Goal: Transaction & Acquisition: Purchase product/service

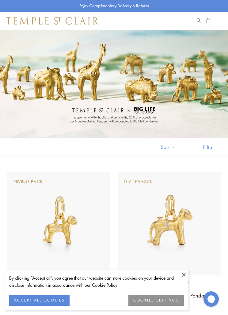
click at [186, 273] on button at bounding box center [184, 274] width 9 height 9
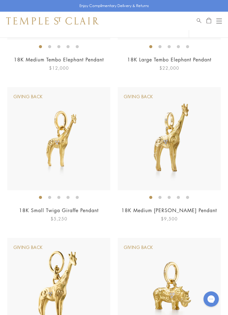
scroll to position [536, 0]
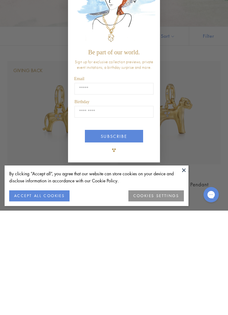
click at [206, 139] on div "Close dialog Be part of our world. Sign up for exclusive collection previews, p…" at bounding box center [114, 157] width 228 height 315
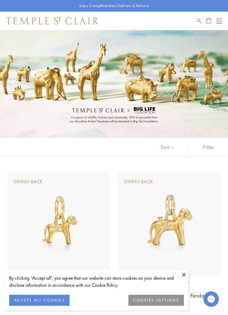
scroll to position [111, 0]
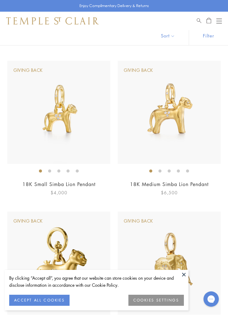
click at [217, 24] on button "Open navigation" at bounding box center [220, 20] width 6 height 7
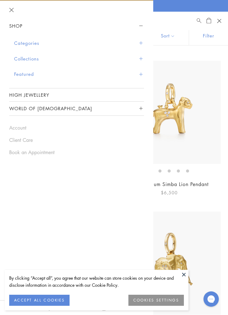
click at [138, 46] on button "Categories" at bounding box center [79, 43] width 130 height 16
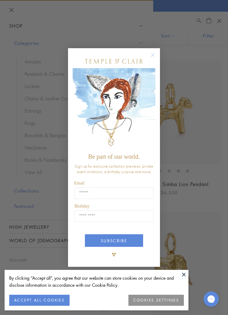
click at [157, 56] on circle "Close dialog" at bounding box center [152, 55] width 7 height 7
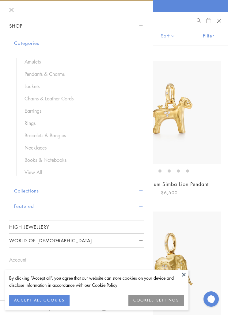
click at [24, 191] on button "Collections" at bounding box center [79, 191] width 130 height 16
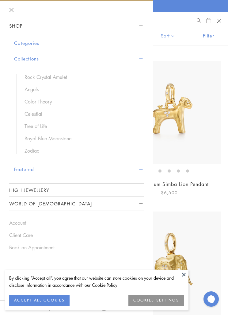
click at [33, 126] on link "Tree of Life" at bounding box center [82, 126] width 114 height 7
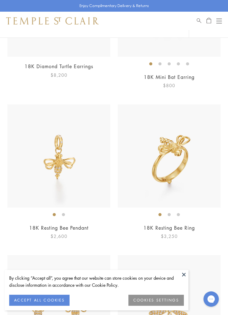
scroll to position [950, 0]
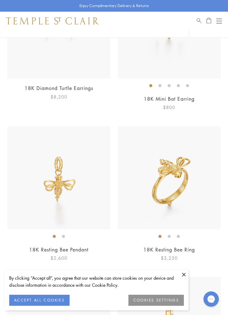
click at [198, 21] on span "Search" at bounding box center [199, 19] width 5 height 5
click at [38, 42] on input "search" at bounding box center [118, 42] width 180 height 7
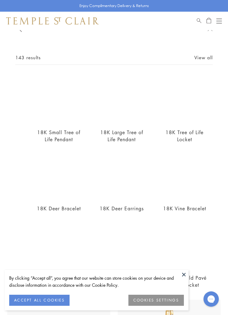
scroll to position [14, 0]
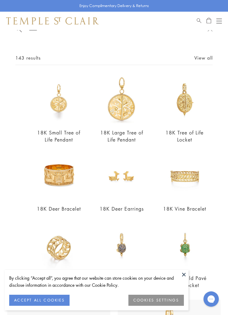
type input "****"
click at [63, 107] on img at bounding box center [59, 99] width 48 height 48
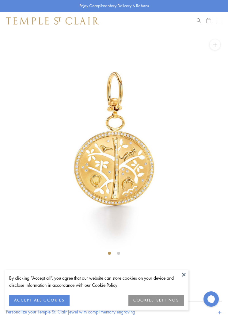
click at [185, 276] on button at bounding box center [184, 274] width 9 height 9
